Goal: Task Accomplishment & Management: Manage account settings

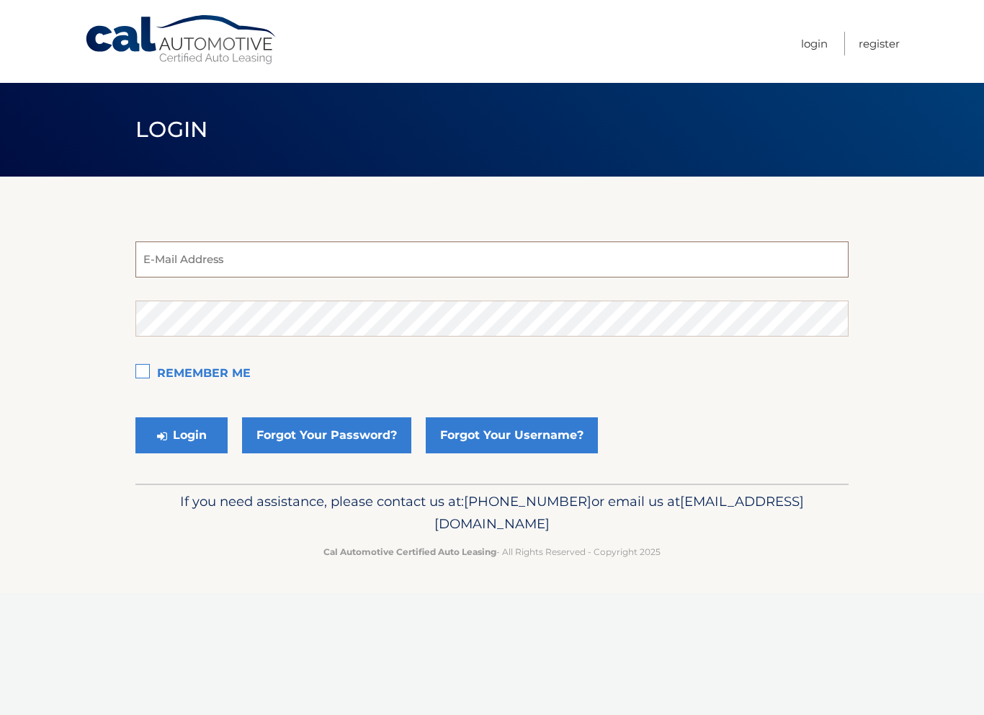
click at [174, 256] on input "email" at bounding box center [491, 259] width 713 height 36
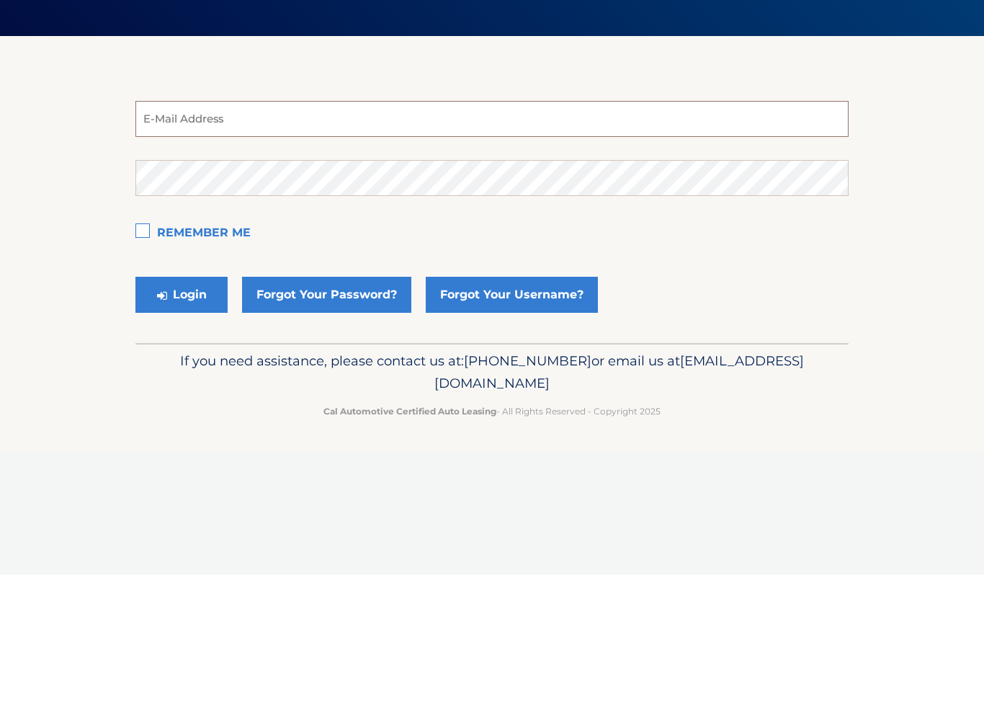
click at [172, 241] on input "email" at bounding box center [491, 259] width 713 height 36
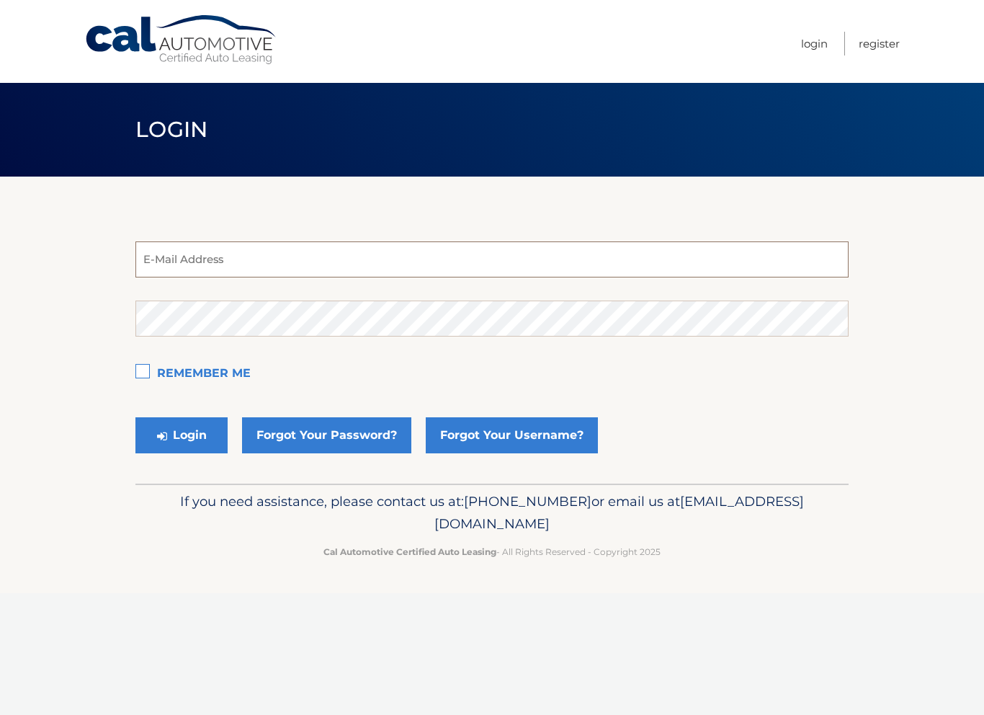
click at [169, 259] on input "email" at bounding box center [491, 259] width 713 height 36
type input "tom.order@verizon.net"
click at [148, 372] on label "Remember Me" at bounding box center [491, 374] width 713 height 29
click at [0, 0] on input "Remember Me" at bounding box center [0, 0] width 0 height 0
click at [192, 431] on button "Login" at bounding box center [181, 435] width 92 height 36
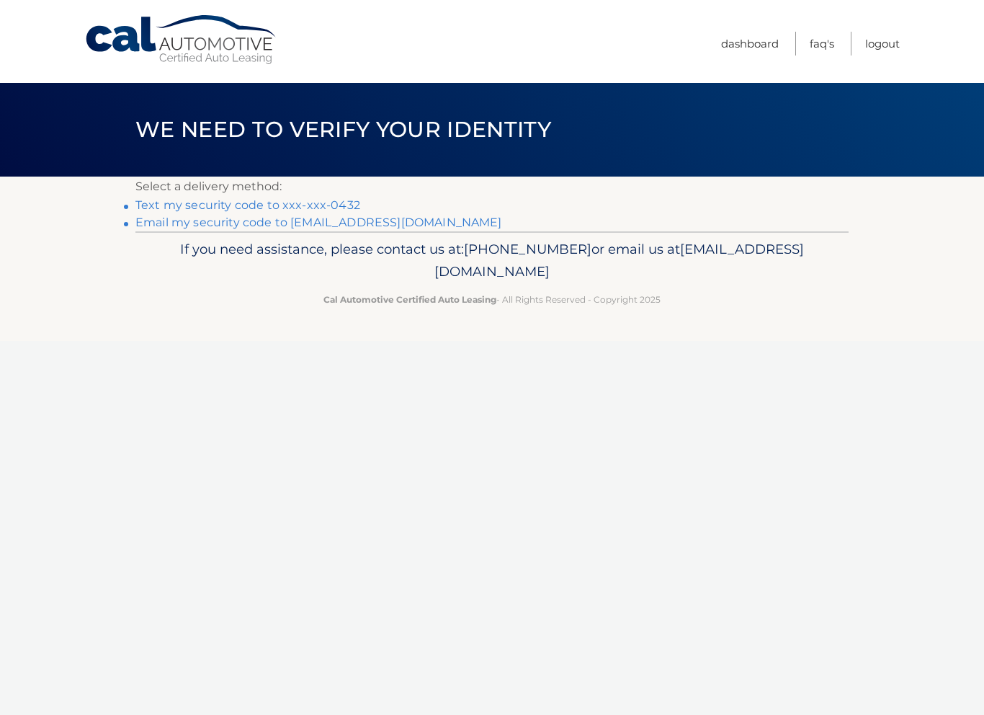
click at [179, 208] on link "Text my security code to xxx-xxx-0432" at bounding box center [247, 205] width 225 height 14
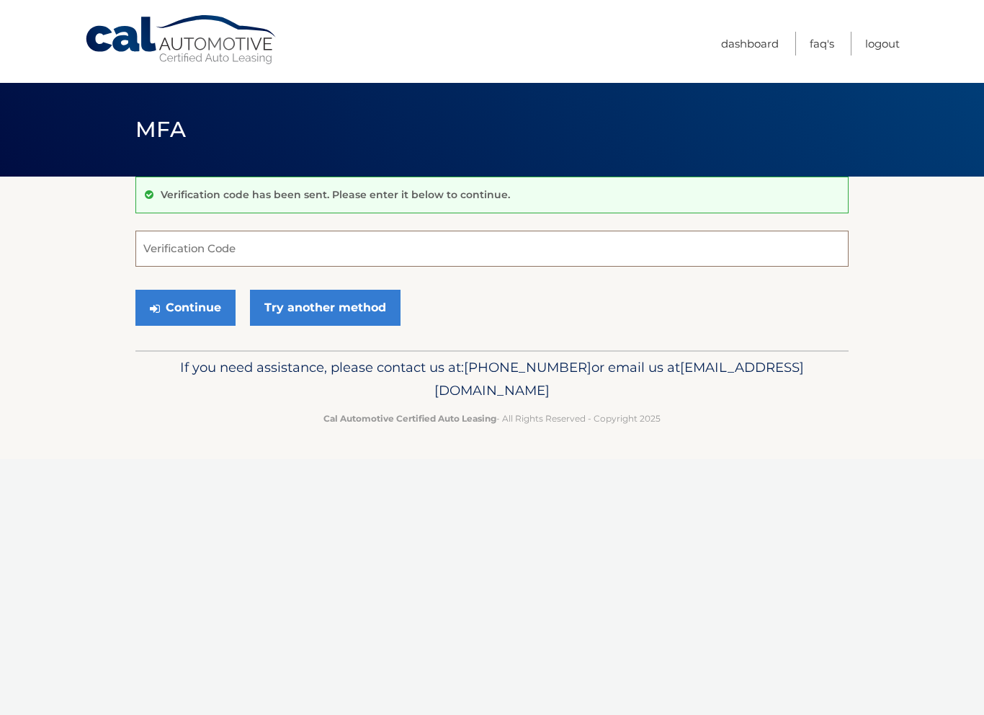
click at [176, 239] on input "Verification Code" at bounding box center [491, 249] width 713 height 36
click at [162, 240] on input "Verification Code" at bounding box center [491, 249] width 713 height 36
type input "078283"
click at [184, 310] on button "Continue" at bounding box center [185, 308] width 100 height 36
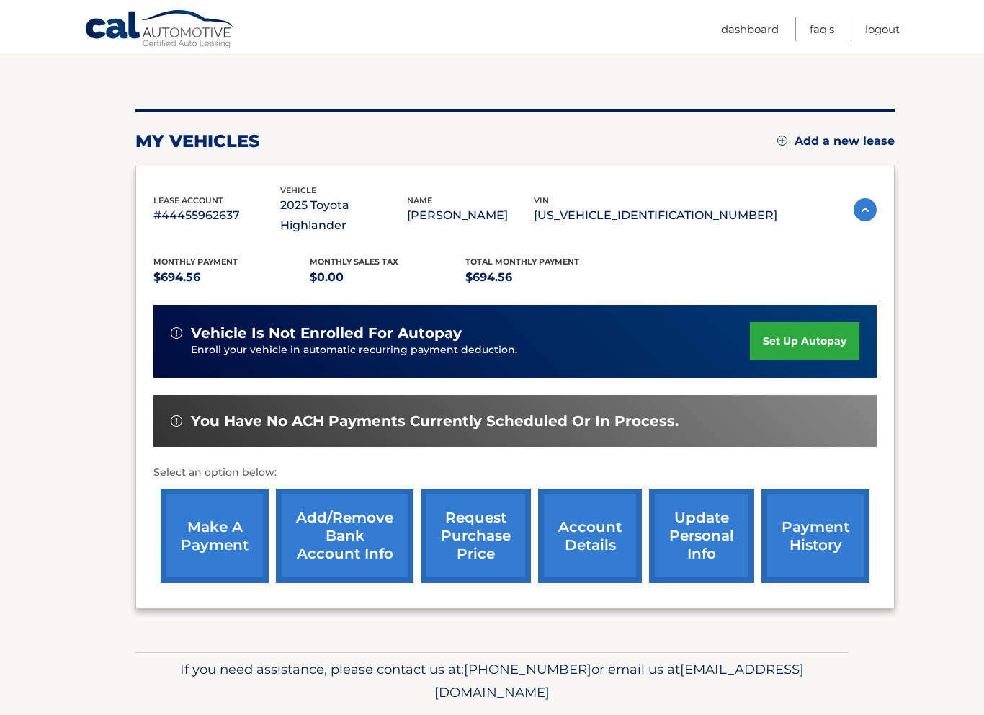
scroll to position [134, 0]
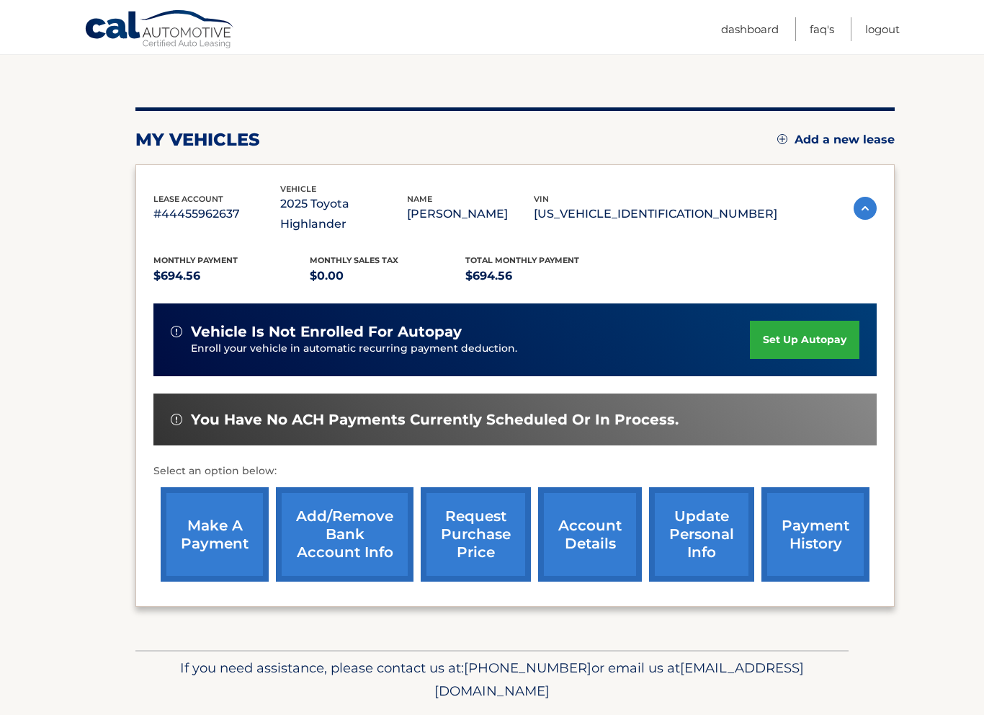
click at [215, 516] on link "make a payment" at bounding box center [215, 534] width 108 height 94
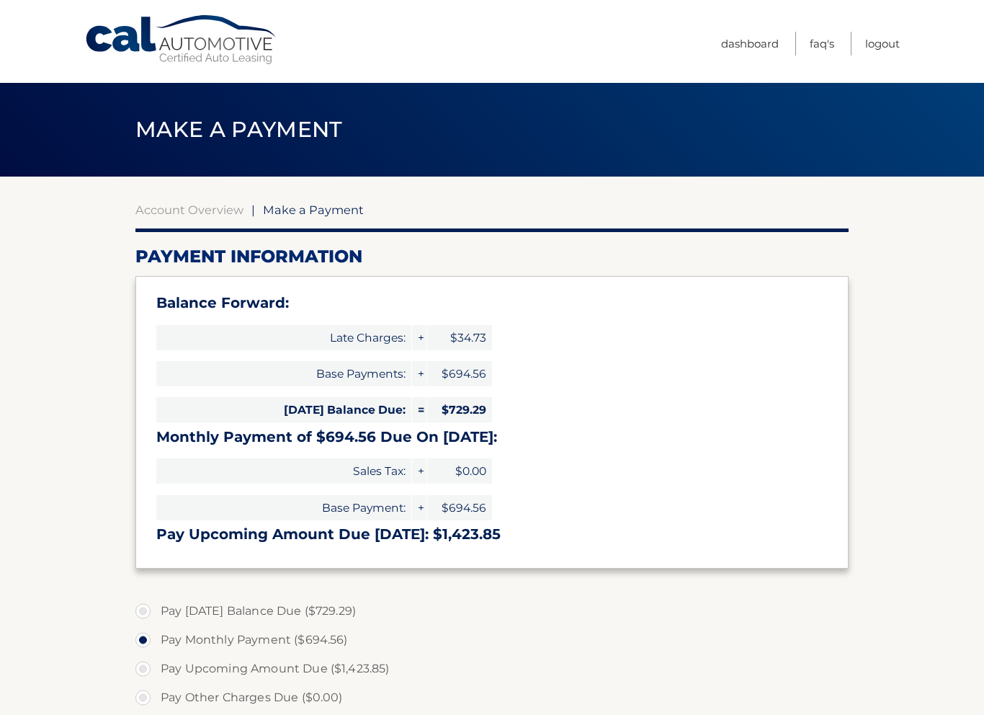
select select "ZmVkOGQzNzEtYjhkNy00YjEwLTg3NWItMWQ0ZmU2NWFmNmFm"
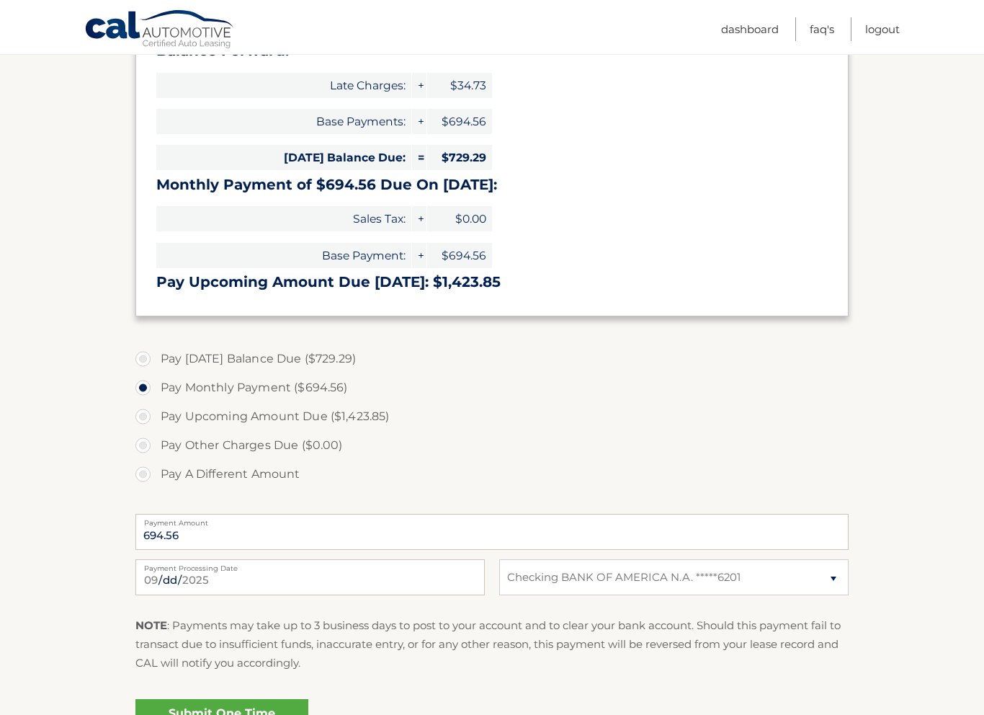
scroll to position [261, 0]
